Goal: Task Accomplishment & Management: Use online tool/utility

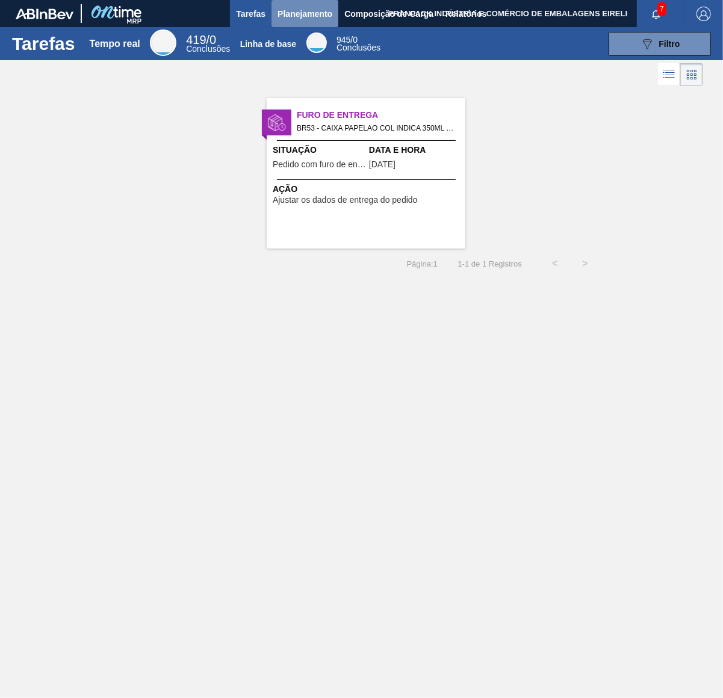
click at [318, 16] on font "Planejamento" at bounding box center [305, 14] width 55 height 10
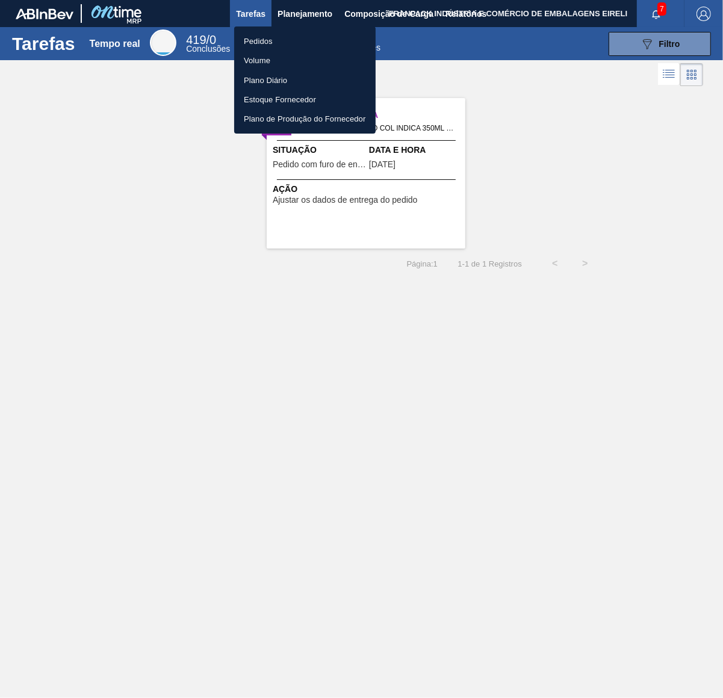
click at [284, 45] on li "Pedidos" at bounding box center [305, 40] width 142 height 19
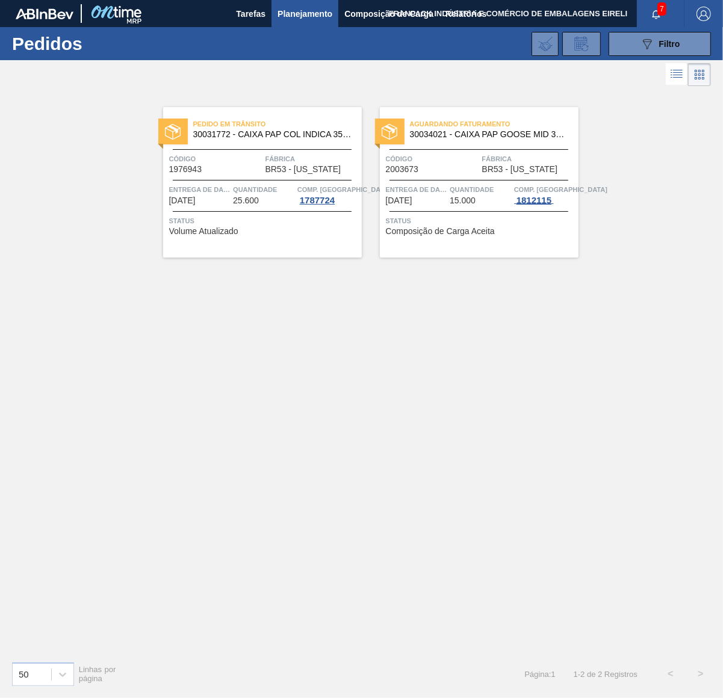
click at [540, 201] on font "1812115" at bounding box center [534, 200] width 35 height 10
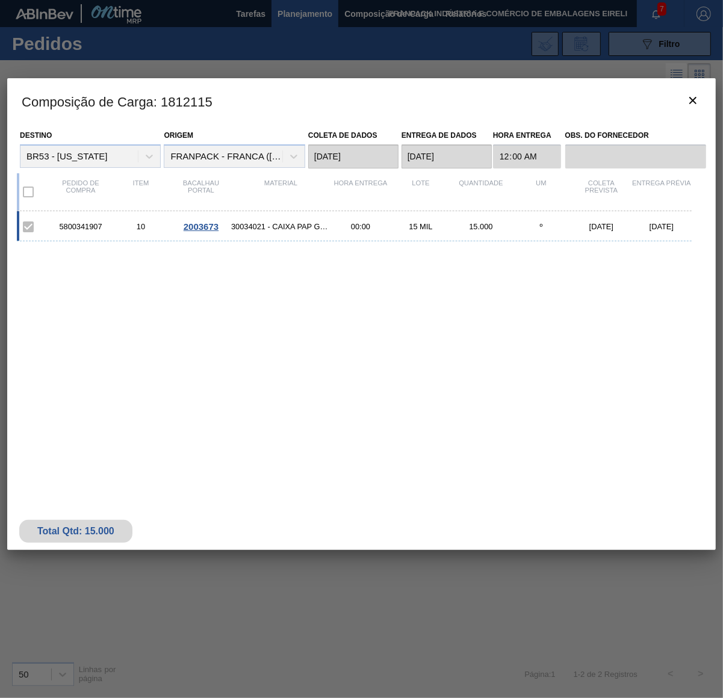
click at [203, 227] on font "2003673" at bounding box center [201, 227] width 35 height 10
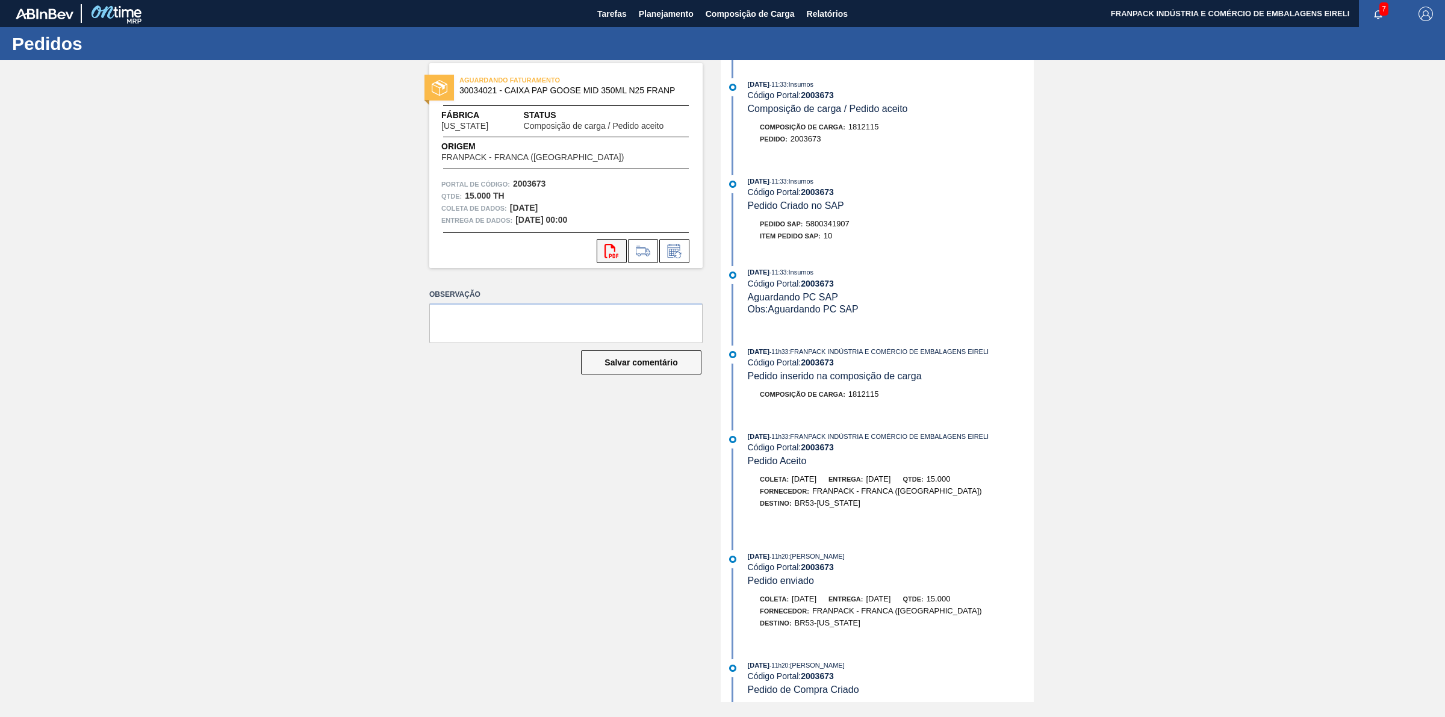
click at [611, 250] on icon "svg{fill:#ff0000}" at bounding box center [612, 251] width 14 height 14
